Goal: Task Accomplishment & Management: Manage account settings

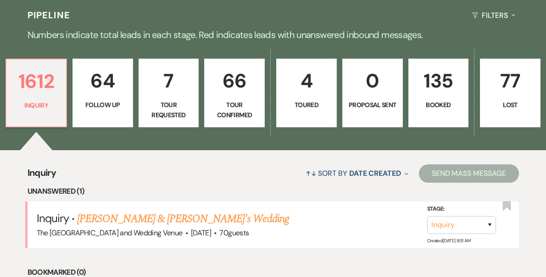
scroll to position [202, 0]
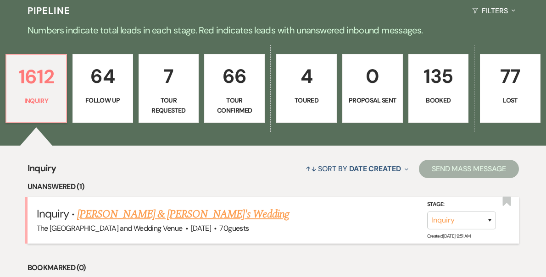
click at [180, 213] on link "[PERSON_NAME] & [PERSON_NAME]'s Wedding" at bounding box center [183, 214] width 212 height 17
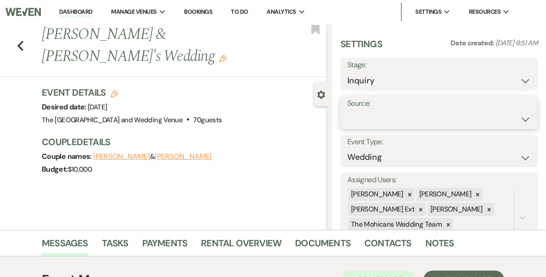
click at [431, 118] on select "Weven Venue Website Instagram Facebook Pinterest Google The Knot Wedding Wire H…" at bounding box center [438, 120] width 183 height 18
select select "5"
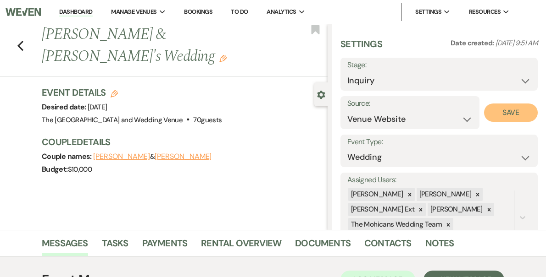
click at [519, 109] on button "Save" at bounding box center [511, 113] width 54 height 18
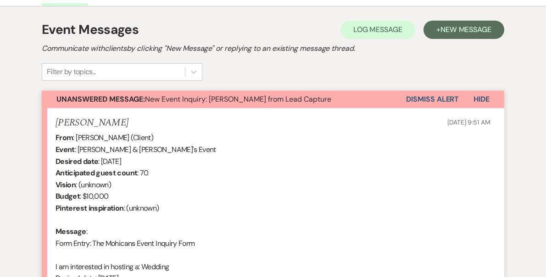
scroll to position [275, 0]
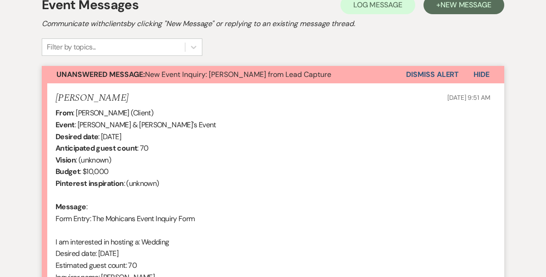
click at [442, 79] on button "Dismiss Alert" at bounding box center [432, 74] width 53 height 17
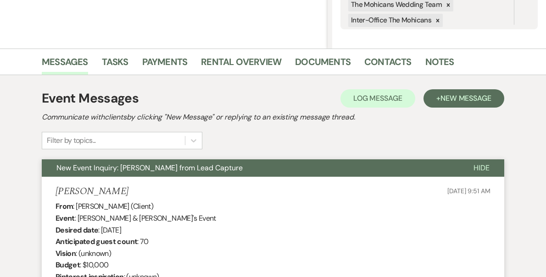
scroll to position [0, 0]
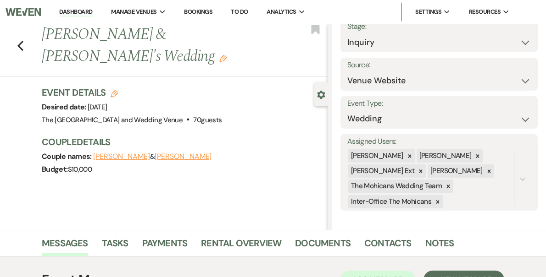
click at [92, 10] on link "Dashboard" at bounding box center [75, 12] width 33 height 9
